Goal: Information Seeking & Learning: Check status

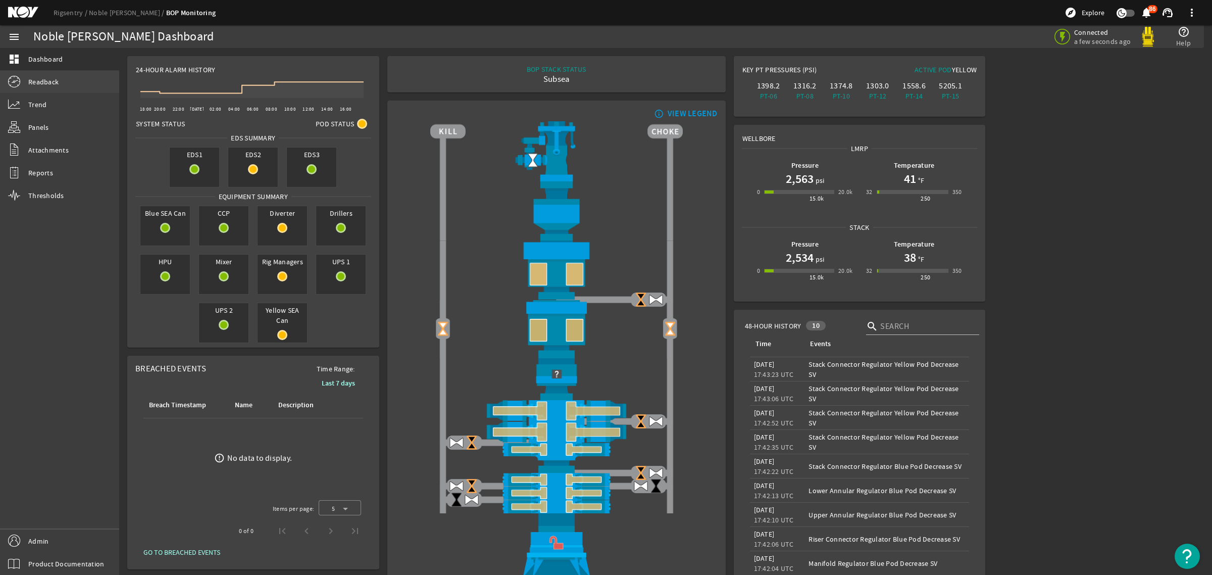
click at [53, 79] on span "Readback" at bounding box center [43, 82] width 30 height 10
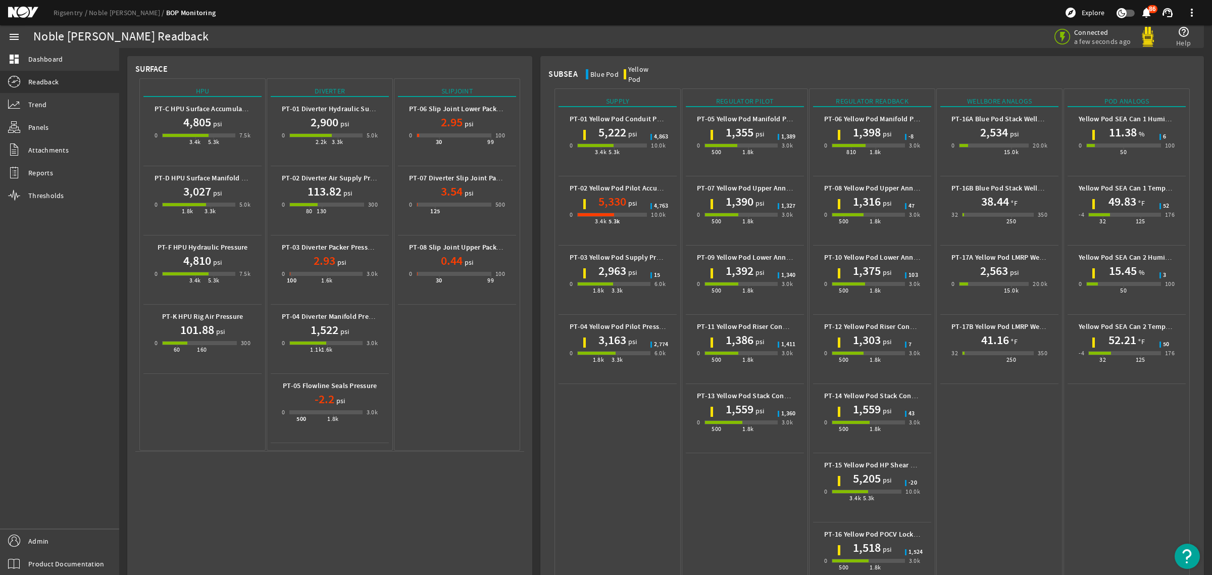
drag, startPoint x: 1023, startPoint y: 453, endPoint x: 1165, endPoint y: 445, distance: 141.6
click at [1023, 453] on div "Wellbore Analogs PT-16A Blue Pod Stack Wellbore Pressure 2,534 psi 0 15.0k 20.0…" at bounding box center [999, 343] width 126 height 511
click at [1026, 457] on div "Wellbore Analogs PT-16A Blue Pod Stack Wellbore Pressure 2,534 psi 0 15.0k 20.0…" at bounding box center [999, 343] width 126 height 511
drag, startPoint x: 1028, startPoint y: 448, endPoint x: 1040, endPoint y: 446, distance: 12.3
click at [1028, 450] on div "Wellbore Analogs PT-16A Blue Pod Stack Wellbore Pressure 2,534 psi 0 15.0k 20.0…" at bounding box center [999, 343] width 126 height 511
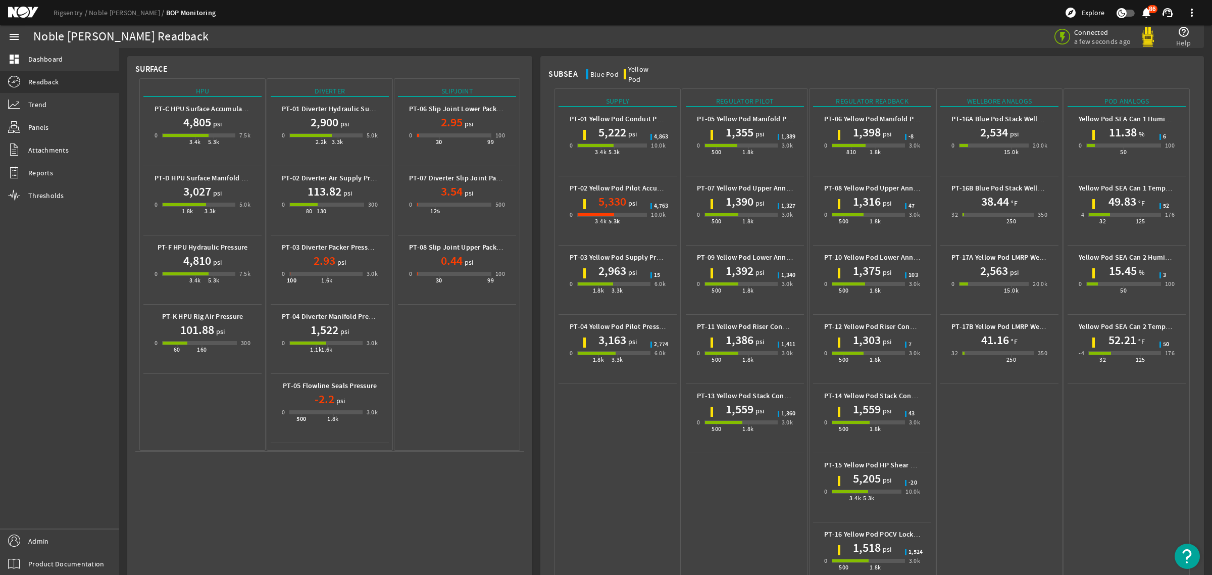
drag, startPoint x: 999, startPoint y: 407, endPoint x: 987, endPoint y: 419, distance: 16.8
click at [1001, 408] on div "Wellbore Analogs PT-16A Blue Pod Stack Wellbore Pressure 2,534 psi 0 15.0k 20.0…" at bounding box center [999, 343] width 126 height 511
click at [713, 498] on div "Regulator Pilot PT-05 Yellow Pod Manifold Pilot Pressure 1,355 psi 0 500 1.8k 3…" at bounding box center [745, 343] width 126 height 511
click at [641, 454] on div "Supply PT-01 Yellow Pod Conduit Pressure 5,222 psi 0 3.4k 5.3k 10.0k 4,863 PT-0…" at bounding box center [618, 343] width 126 height 511
click at [973, 442] on div "Wellbore Analogs PT-16A Blue Pod Stack Wellbore Pressure 2,534 psi 0 15.0k 20.0…" at bounding box center [999, 343] width 126 height 511
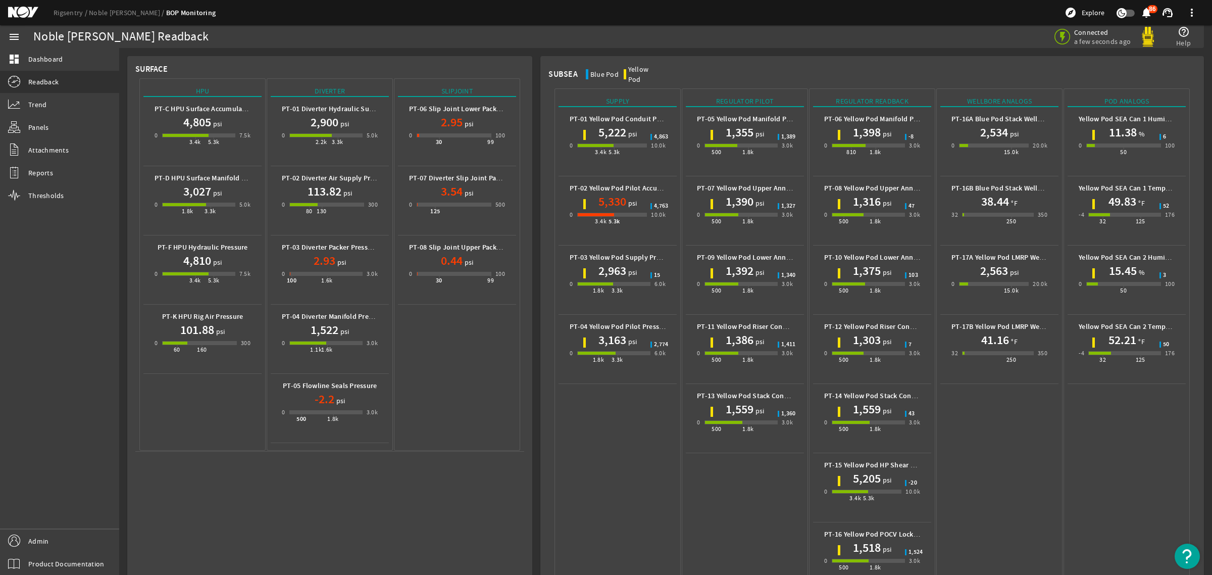
click at [715, 478] on div "Regulator Pilot PT-05 Yellow Pod Manifold Pilot Pressure 1,355 psi 0 500 1.8k 3…" at bounding box center [745, 343] width 126 height 511
click at [635, 447] on div "Supply PT-01 Yellow Pod Conduit Pressure 5,222 psi 0 3.4k 5.3k 10.0k 4,863 PT-0…" at bounding box center [618, 343] width 126 height 511
click at [753, 481] on div "Regulator Pilot PT-05 Yellow Pod Manifold Pilot Pressure 1,355 psi 0 500 1.8k 3…" at bounding box center [745, 343] width 126 height 511
